Goal: Task Accomplishment & Management: Manage account settings

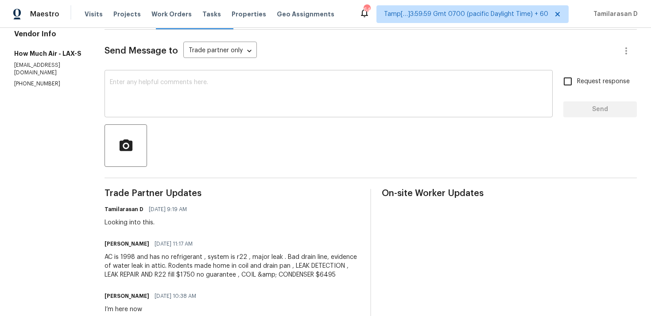
scroll to position [123, 0]
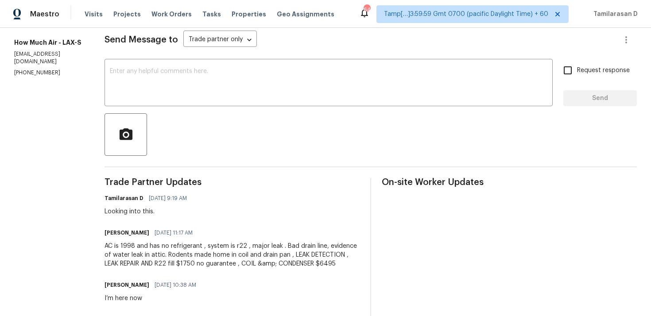
click at [216, 133] on div at bounding box center [370, 134] width 532 height 43
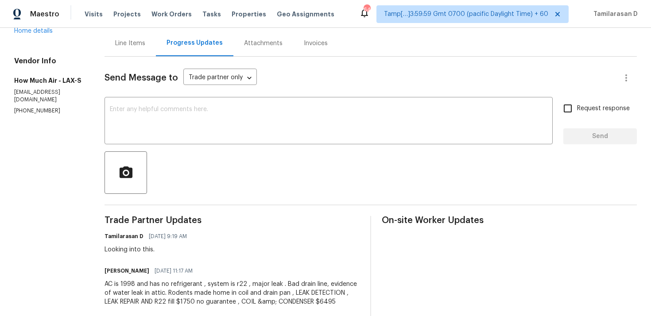
scroll to position [77, 0]
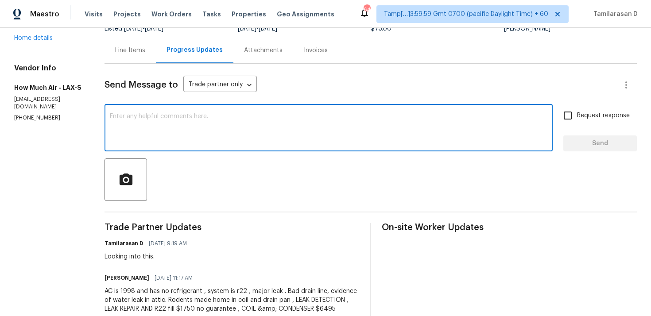
click at [182, 138] on textarea at bounding box center [328, 128] width 437 height 31
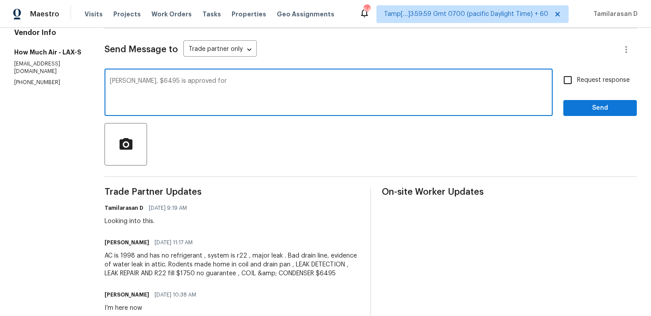
scroll to position [108, 0]
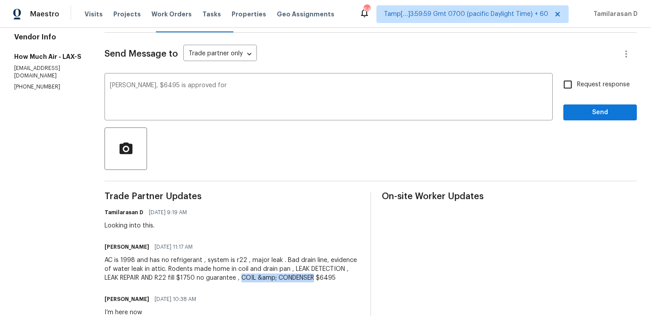
drag, startPoint x: 224, startPoint y: 278, endPoint x: 298, endPoint y: 278, distance: 73.9
click at [298, 278] on div "AC is 1998 and has no refrigerant , system is r22 , major leak . Bad drain line…" at bounding box center [231, 269] width 255 height 27
copy div "COIL &amp; CONDENSER"
click at [207, 89] on textarea "Andy, $6495 is approved for" at bounding box center [328, 97] width 437 height 31
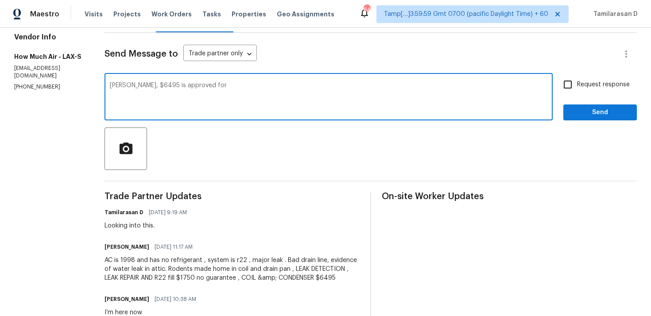
paste textarea "COIL &amp; CONDENSER"
drag, startPoint x: 210, startPoint y: 85, endPoint x: 215, endPoint y: 85, distance: 4.9
click at [215, 85] on textarea "Andy, $6495 is approved for COIL &amp; CONDENSER" at bounding box center [328, 97] width 437 height 31
click at [215, 86] on textarea "Andy, $6495 is approved for COIL &amp; CONDENSER" at bounding box center [328, 97] width 437 height 31
click at [282, 85] on textarea "Andy, $6495 is approved for COIL & CONDENSER" at bounding box center [328, 97] width 437 height 31
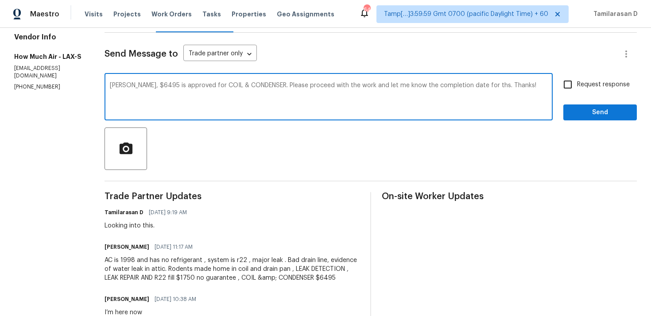
click at [469, 85] on textarea "Andy, $6495 is approved for COIL & CONDENSER. Please proceed with the work and …" at bounding box center [328, 97] width 437 height 31
type textarea "Andy, $6495 is approved for COIL & CONDENSER. Please proceed with the work and …"
click at [587, 77] on label "Request response" at bounding box center [593, 84] width 71 height 19
click at [577, 77] on input "Request response" at bounding box center [567, 84] width 19 height 19
checkbox input "true"
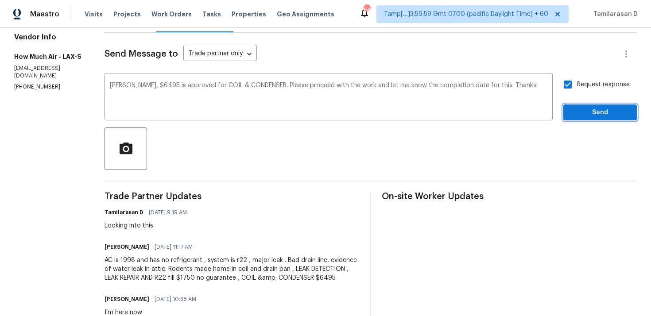
click at [577, 112] on span "Send" at bounding box center [599, 112] width 59 height 11
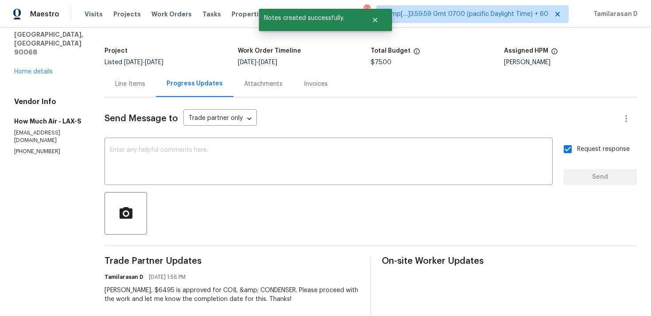
scroll to position [0, 0]
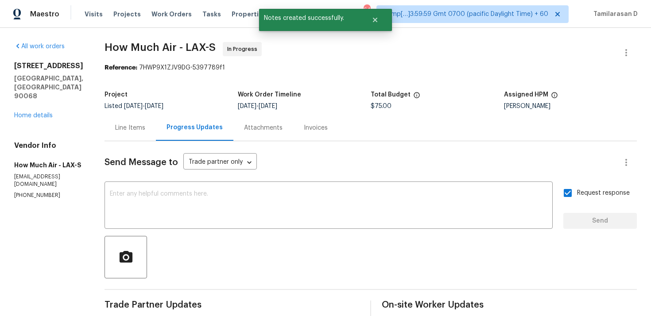
click at [134, 128] on div "Line Items" at bounding box center [130, 128] width 30 height 9
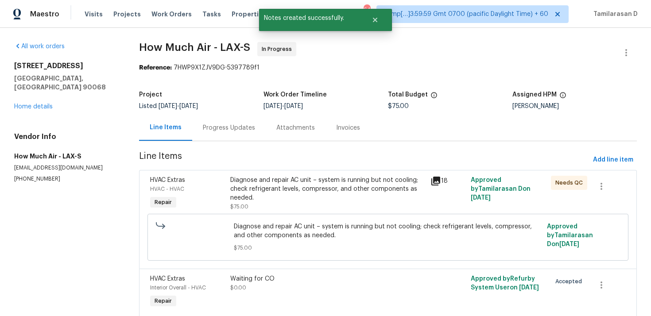
click at [280, 186] on div "Diagnose and repair AC unit – system is running but not cooling; check refriger…" at bounding box center [327, 189] width 195 height 27
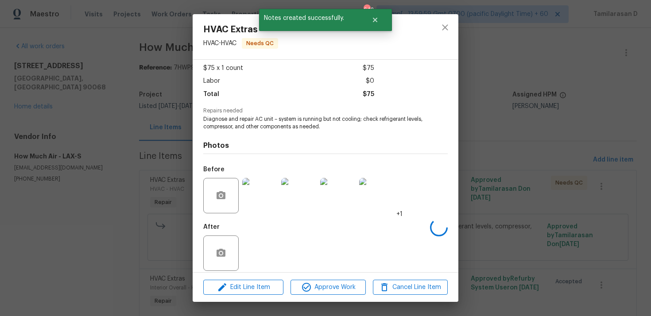
scroll to position [55, 0]
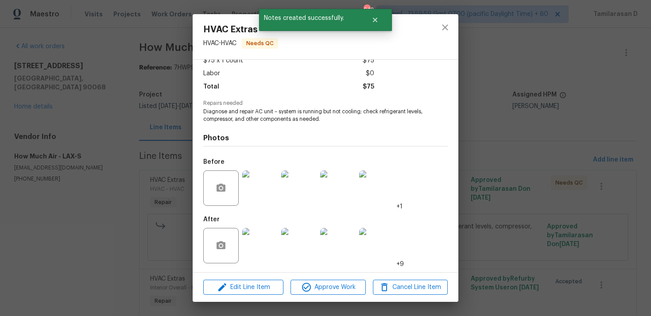
click at [164, 197] on div "HVAC Extras HVAC - HVAC Needs QC Vendor How Much Air Account Category Repairs C…" at bounding box center [325, 158] width 651 height 316
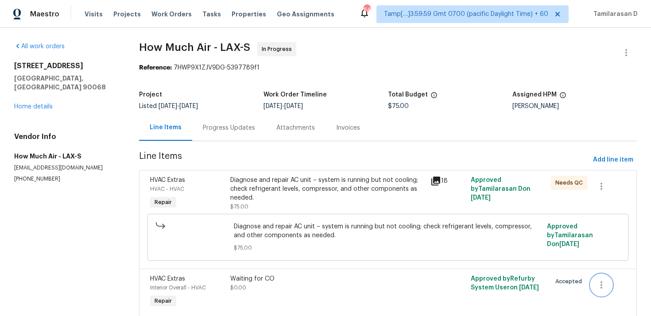
click at [600, 283] on icon "button" at bounding box center [601, 285] width 11 height 11
click at [346, 189] on div at bounding box center [325, 158] width 651 height 316
click at [346, 189] on div "Diagnose and repair AC unit – system is running but not cooling; check refriger…" at bounding box center [327, 189] width 195 height 27
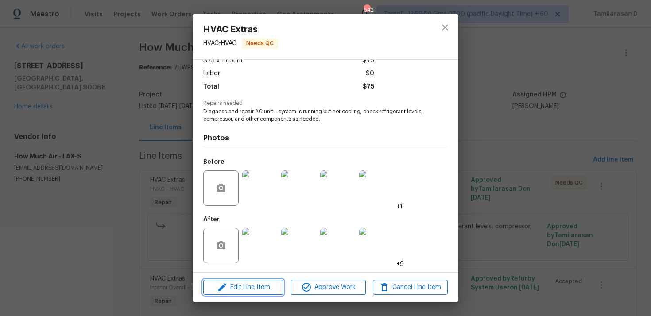
click at [253, 286] on span "Edit Line Item" at bounding box center [243, 287] width 75 height 11
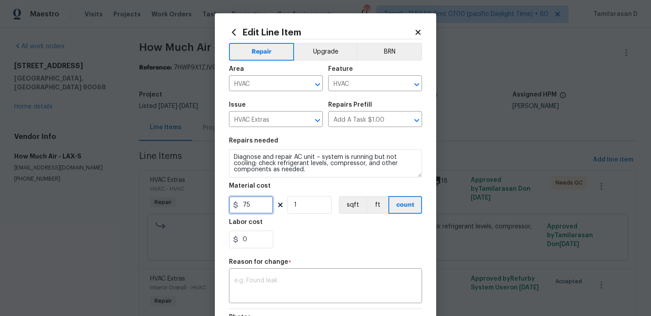
click at [247, 204] on input "75" at bounding box center [251, 205] width 44 height 18
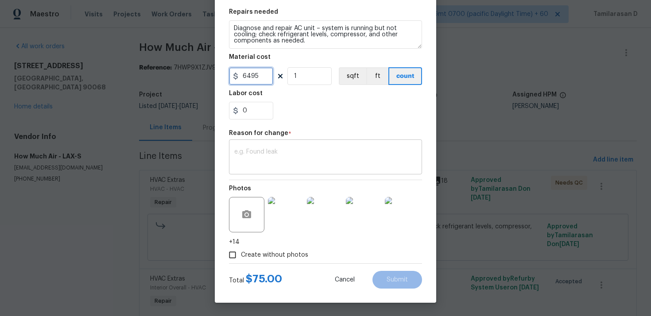
type input "6495"
click at [255, 165] on textarea at bounding box center [325, 158] width 182 height 19
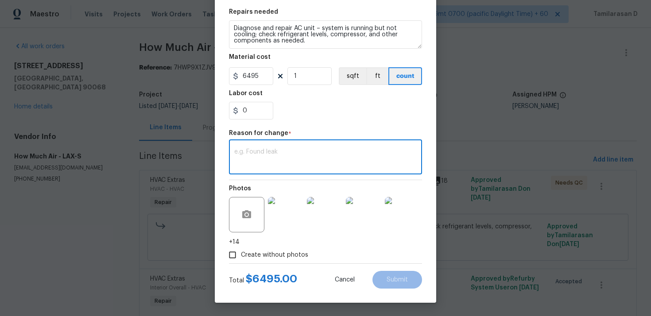
paste textarea "(TD) Updated cost per BR team approval."
type textarea "(TD) Updated cost per BR team approval."
click at [400, 277] on span "Submit" at bounding box center [396, 280] width 21 height 7
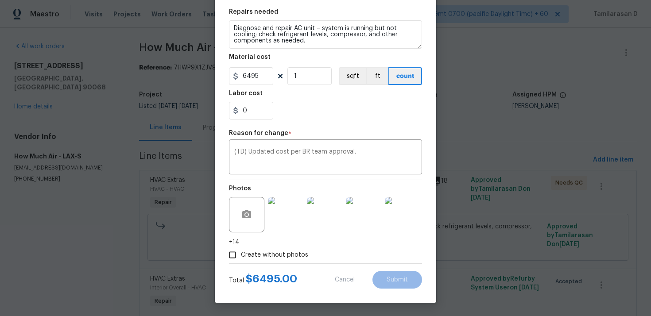
type input "75"
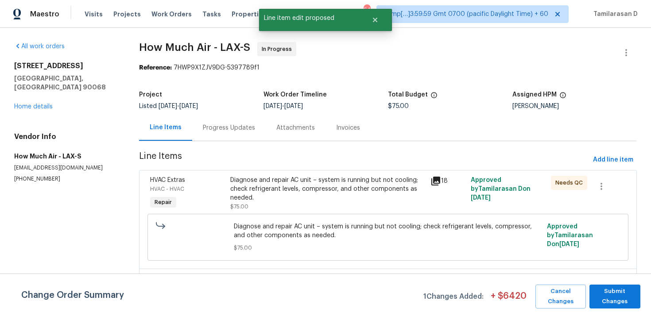
scroll to position [0, 0]
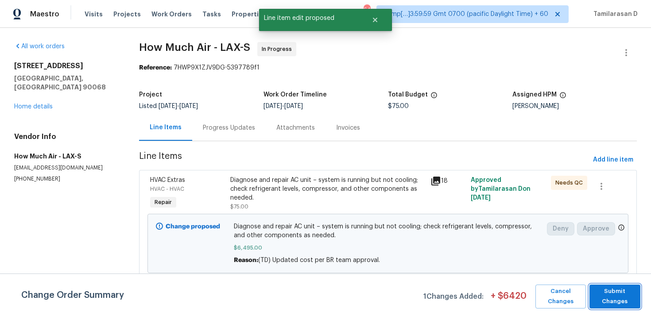
click at [617, 294] on span "Submit Changes" at bounding box center [615, 296] width 42 height 20
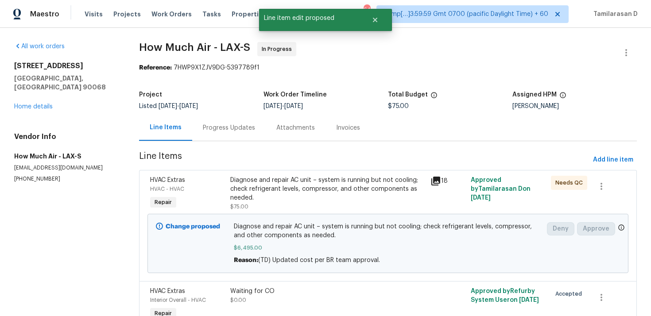
scroll to position [48, 0]
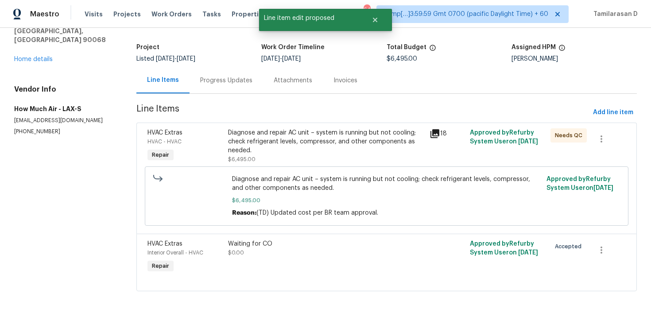
click at [320, 251] on div "Waiting for CO $0.00" at bounding box center [326, 249] width 196 height 18
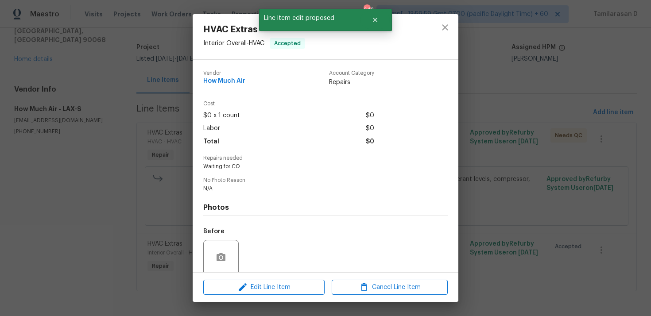
click at [598, 249] on div "HVAC Extras Interior Overall - HVAC Accepted Vendor How Much Air Account Catego…" at bounding box center [325, 158] width 651 height 316
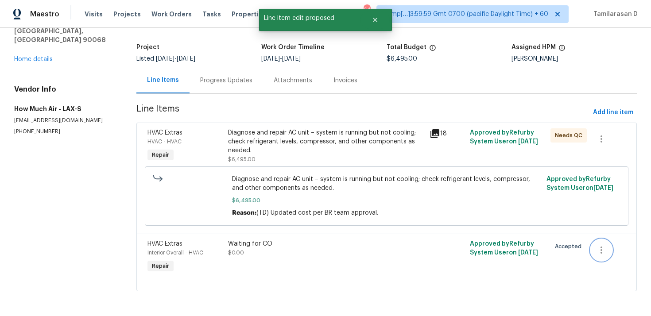
click at [601, 249] on icon "button" at bounding box center [601, 250] width 2 height 7
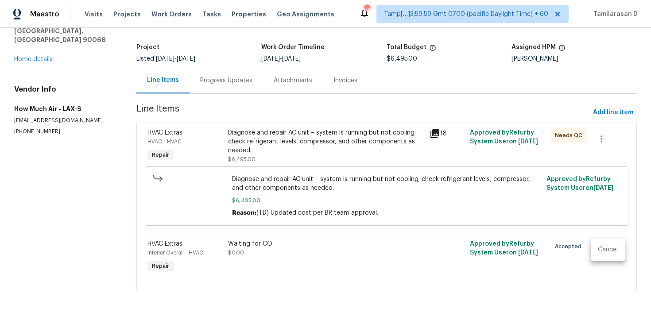
click at [597, 250] on li "Cancel" at bounding box center [608, 250] width 34 height 15
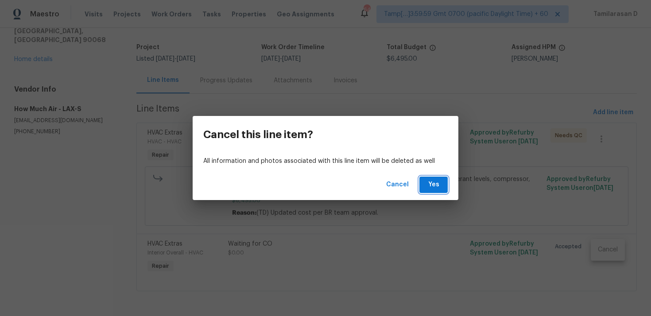
click at [428, 185] on span "Yes" at bounding box center [433, 184] width 14 height 11
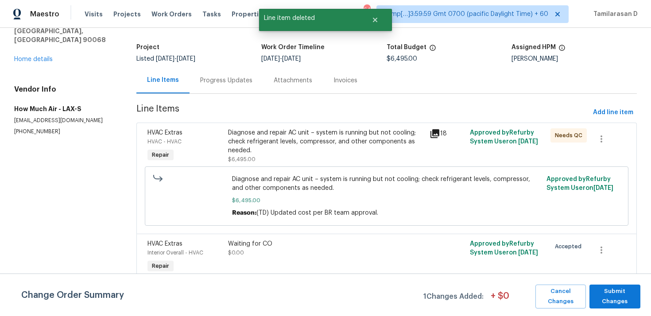
scroll to position [0, 0]
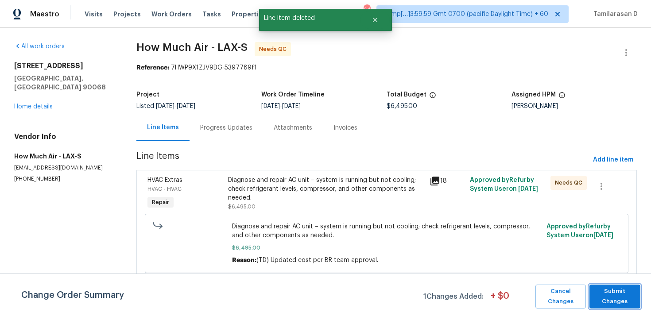
click at [600, 290] on span "Submit Changes" at bounding box center [615, 296] width 42 height 20
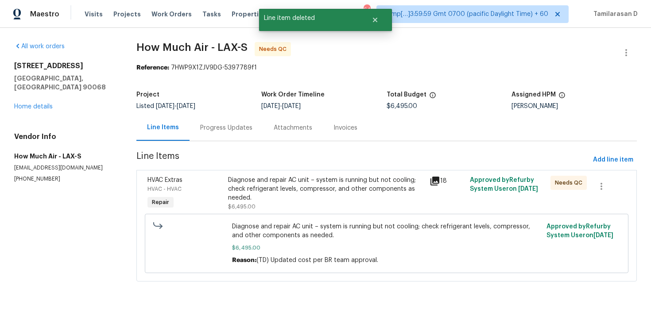
click at [218, 129] on div "Progress Updates" at bounding box center [226, 128] width 52 height 9
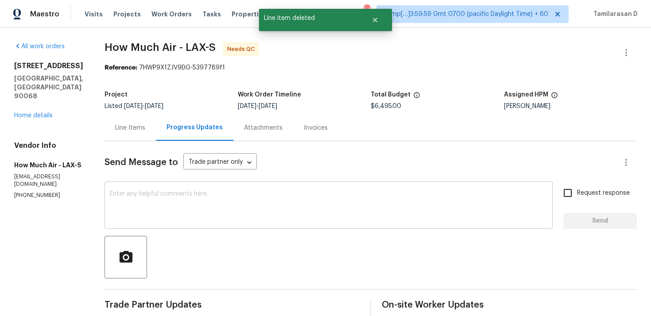
click at [203, 207] on textarea at bounding box center [328, 206] width 437 height 31
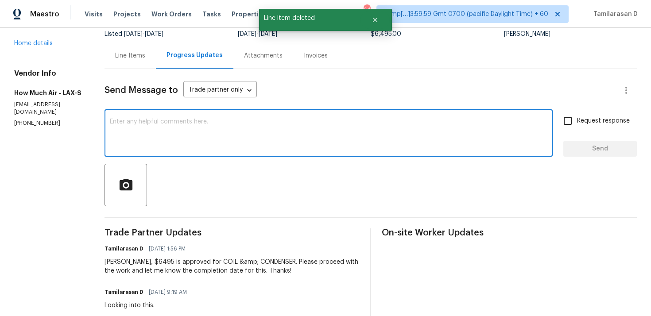
scroll to position [81, 0]
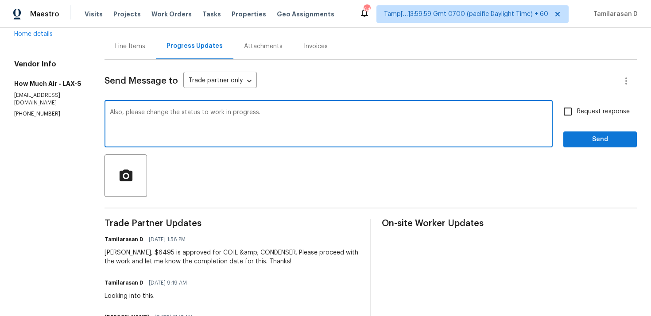
type textarea "Also, please change the status to work in progress."
click at [573, 120] on input "Request response" at bounding box center [567, 111] width 19 height 19
checkbox input "true"
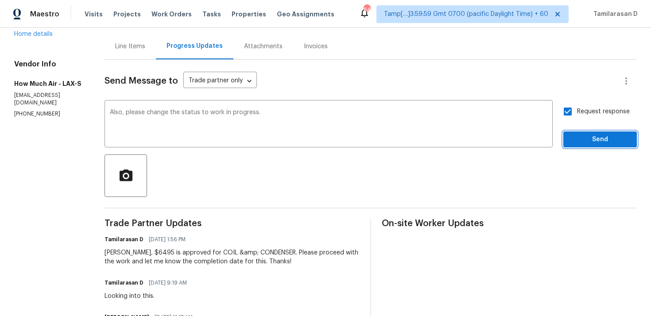
click at [587, 136] on span "Send" at bounding box center [599, 139] width 59 height 11
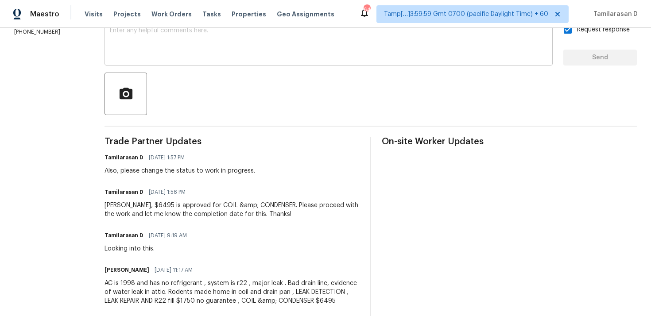
scroll to position [0, 0]
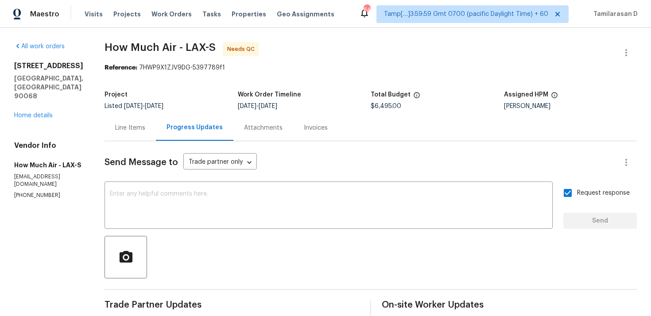
click at [127, 130] on div "Line Items" at bounding box center [130, 128] width 30 height 9
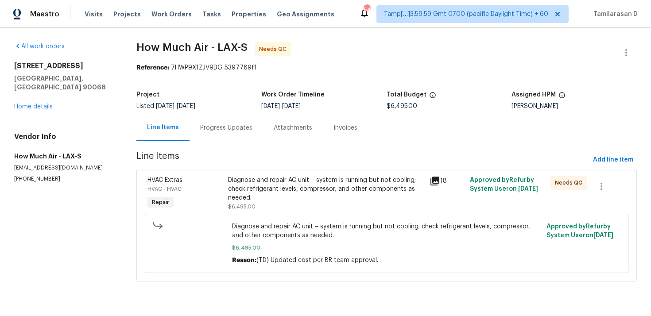
click at [211, 132] on div "Progress Updates" at bounding box center [225, 128] width 73 height 26
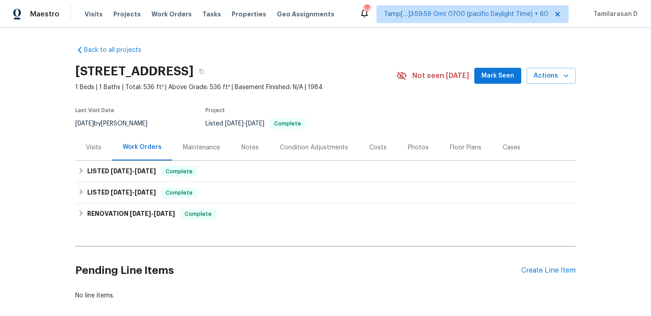
scroll to position [44, 0]
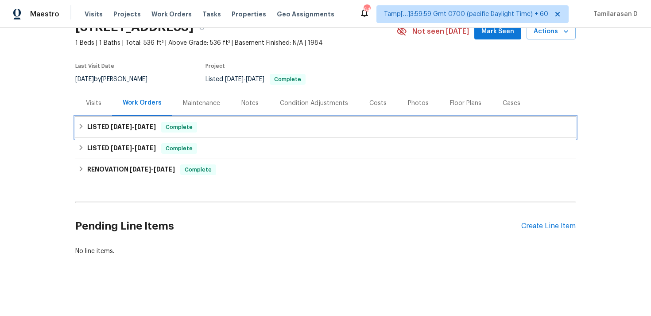
click at [95, 120] on div "LISTED 4/25/25 - 7/25/25 Complete" at bounding box center [325, 126] width 500 height 21
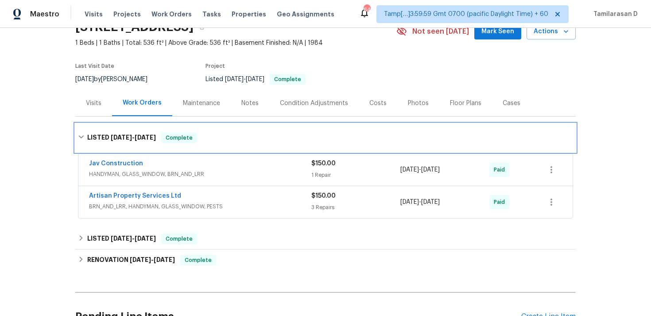
scroll to position [0, 0]
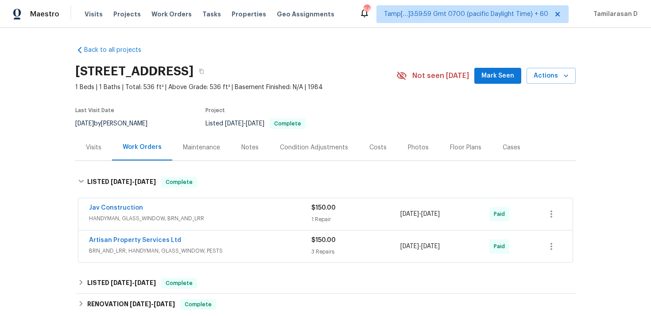
click at [158, 205] on div "Jav Construction" at bounding box center [200, 208] width 222 height 11
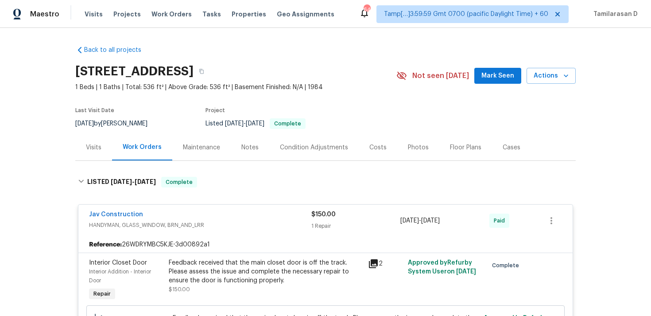
click at [165, 209] on div "Jav Construction HANDYMAN, GLASS_WINDOW, BRN_AND_LRR $150.00 1 Repair 6/22/2025…" at bounding box center [325, 221] width 494 height 32
click at [175, 214] on div "Jav Construction" at bounding box center [200, 215] width 222 height 11
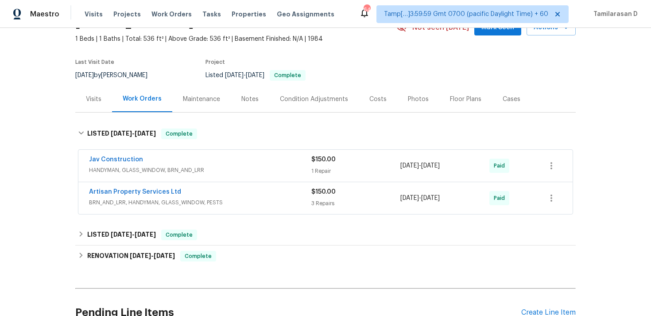
scroll to position [61, 0]
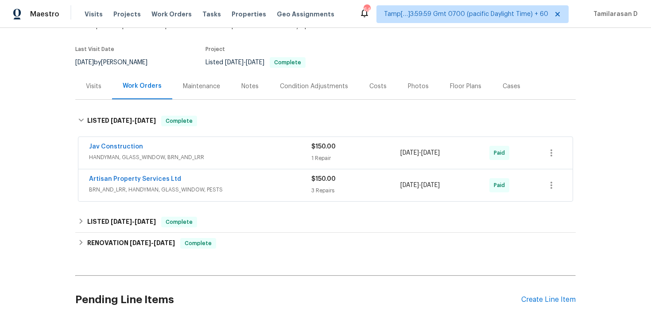
click at [195, 183] on div "Artisan Property Services Ltd" at bounding box center [200, 179] width 222 height 11
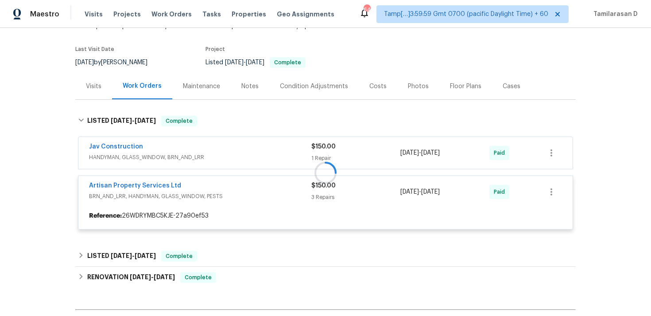
click at [200, 185] on div at bounding box center [325, 172] width 500 height 131
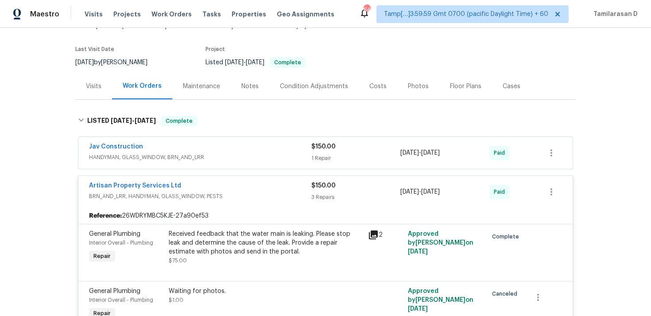
click at [241, 189] on div "Artisan Property Services Ltd" at bounding box center [200, 186] width 222 height 11
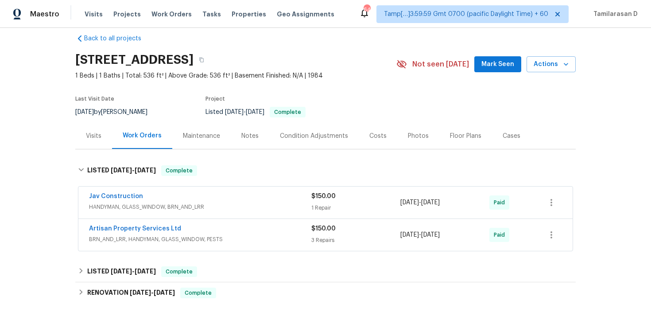
scroll to position [12, 0]
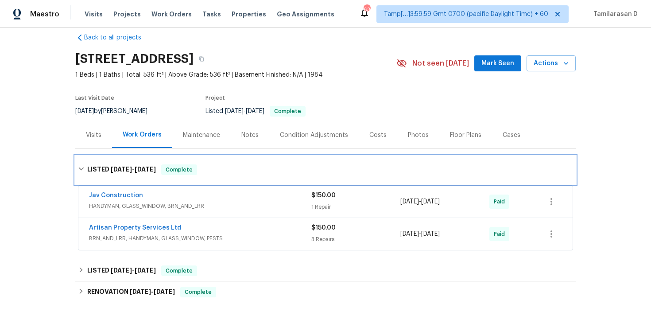
click at [279, 180] on div "LISTED 4/25/25 - 7/25/25 Complete" at bounding box center [325, 169] width 500 height 28
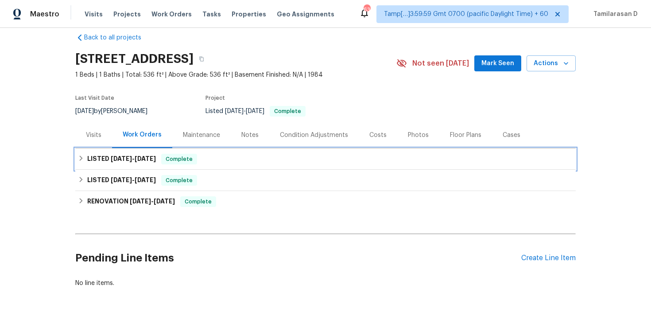
scroll to position [0, 0]
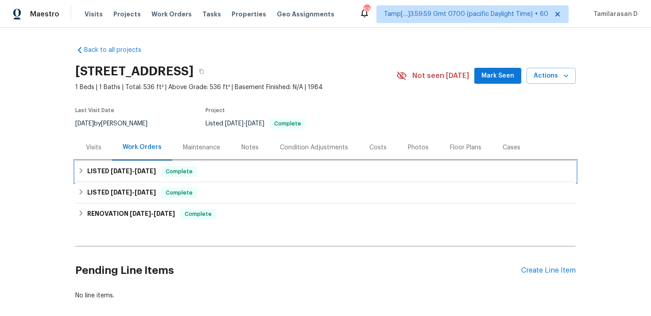
click at [105, 173] on h6 "LISTED 4/25/25 - 7/25/25" at bounding box center [121, 171] width 69 height 11
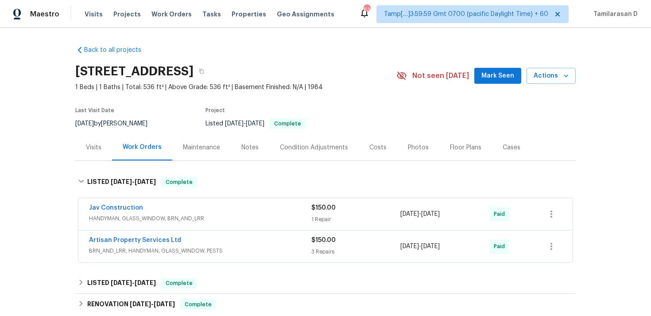
click at [160, 207] on div "Jav Construction" at bounding box center [200, 208] width 222 height 11
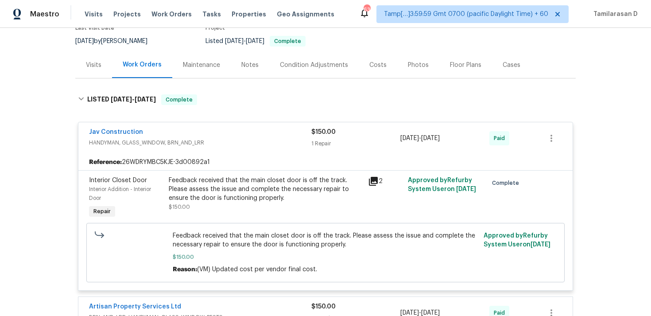
scroll to position [83, 0]
click at [236, 133] on div "Jav Construction" at bounding box center [200, 132] width 222 height 11
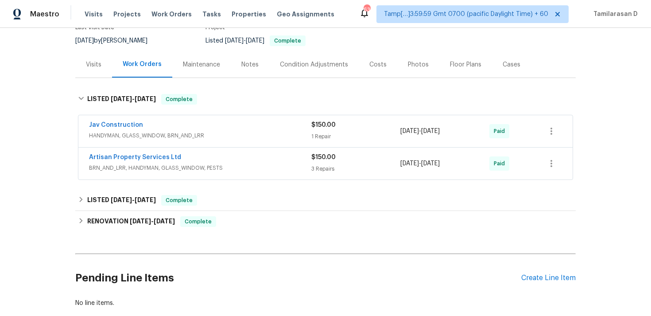
click at [236, 155] on div "Artisan Property Services Ltd" at bounding box center [200, 158] width 222 height 11
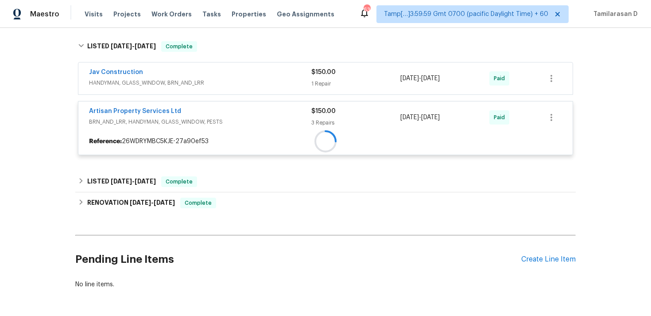
scroll to position [144, 0]
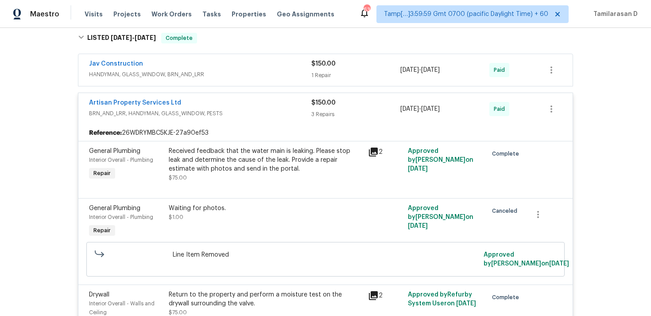
click at [240, 116] on span "BRN_AND_LRR, HANDYMAN, GLASS_WINDOW, PESTS" at bounding box center [200, 113] width 222 height 9
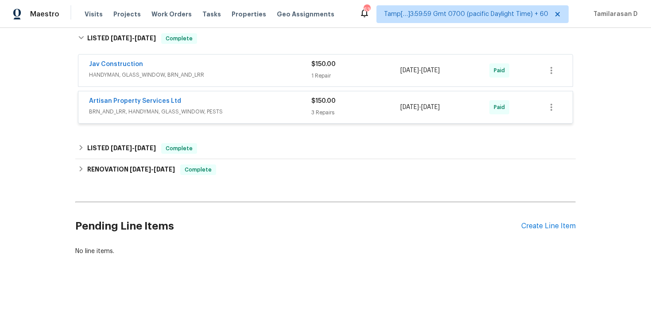
scroll to position [135, 0]
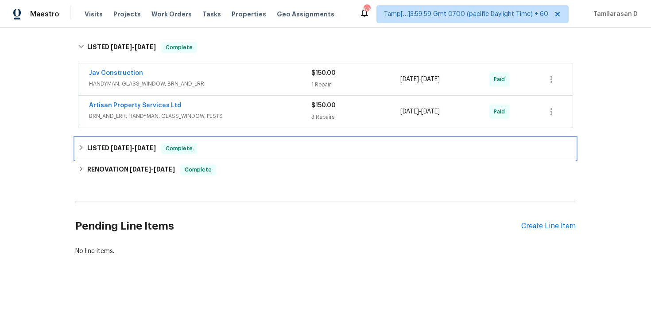
click at [211, 140] on div "LISTED 3/12/25 - 3/14/25 Complete" at bounding box center [325, 148] width 500 height 21
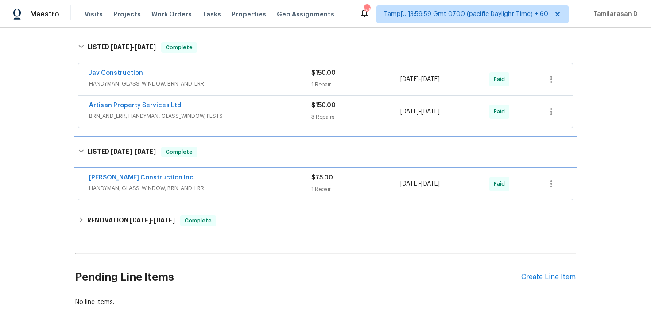
click at [215, 156] on div "LISTED 3/12/25 - 3/14/25 Complete" at bounding box center [325, 152] width 495 height 11
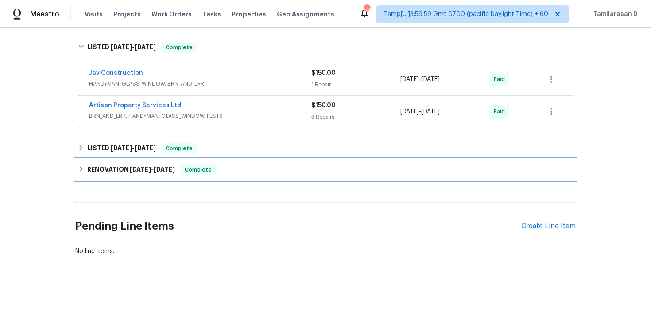
click at [205, 173] on span "Complete" at bounding box center [198, 169] width 34 height 9
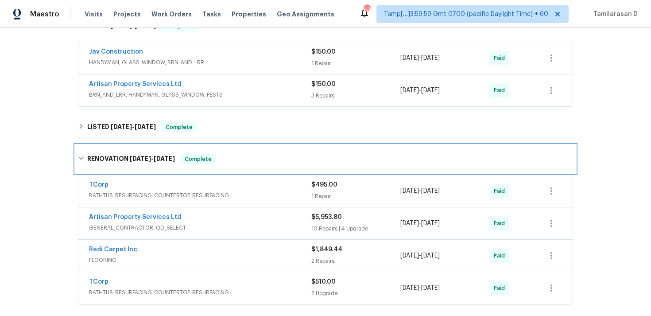
scroll to position [186, 0]
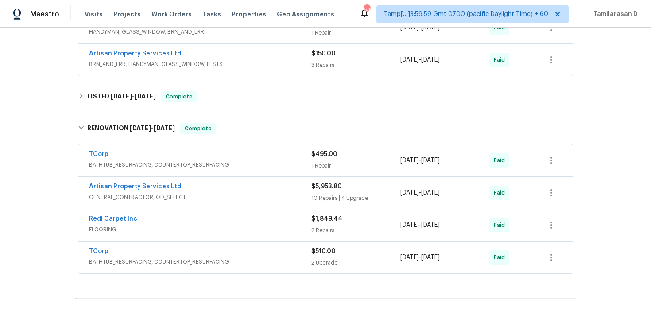
click at [229, 130] on div "RENOVATION 6/3/24 - 7/2/24 Complete" at bounding box center [325, 128] width 495 height 11
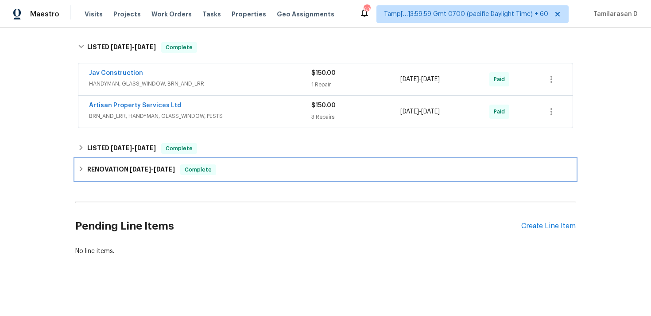
scroll to position [135, 0]
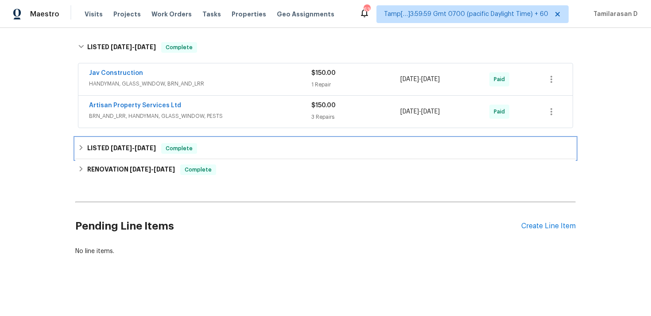
click at [114, 146] on span "[DATE]" at bounding box center [121, 148] width 21 height 6
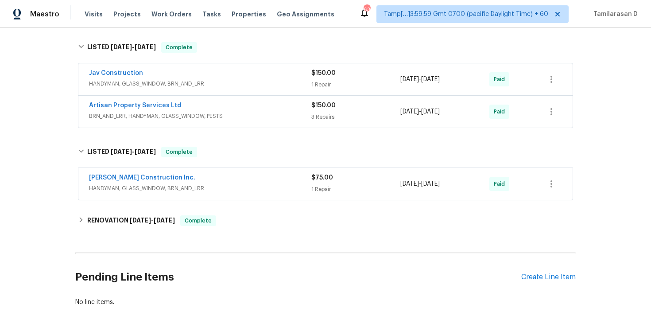
click at [206, 182] on div "[PERSON_NAME] Construction Inc." at bounding box center [200, 178] width 222 height 11
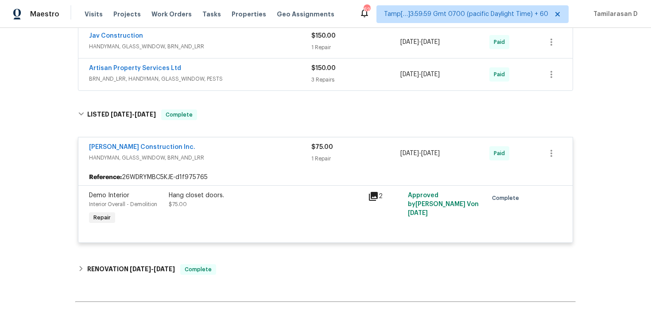
scroll to position [212, 0]
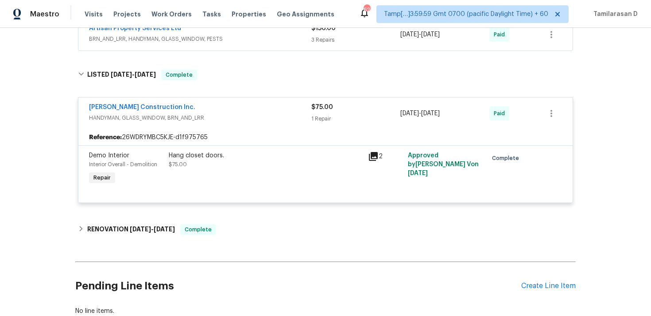
click at [209, 104] on div "[PERSON_NAME] Construction Inc." at bounding box center [200, 108] width 222 height 11
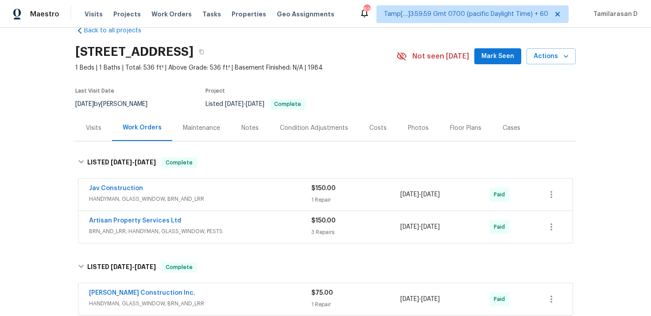
scroll to position [0, 0]
